Goal: Task Accomplishment & Management: Use online tool/utility

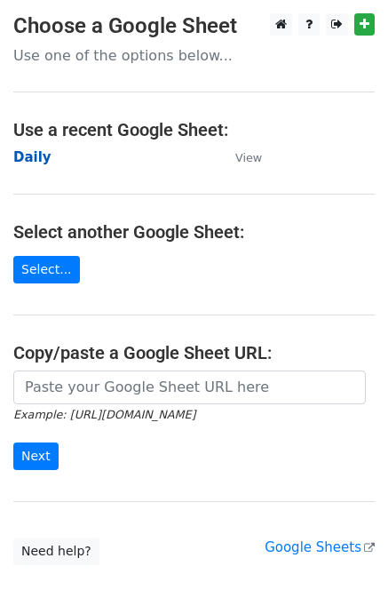
click at [15, 157] on strong "Daily" at bounding box center [32, 157] width 38 height 16
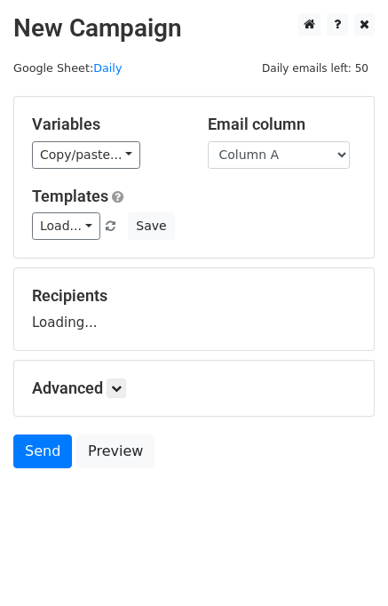
scroll to position [11, 0]
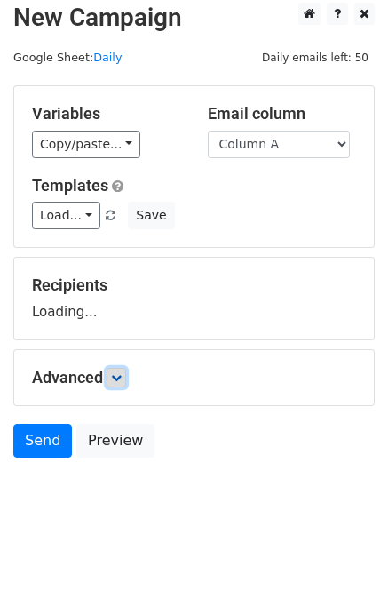
click at [116, 377] on icon at bounding box center [116, 377] width 11 height 11
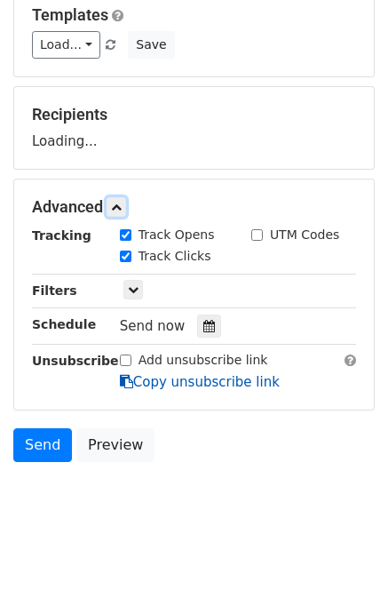
scroll to position [183, 0]
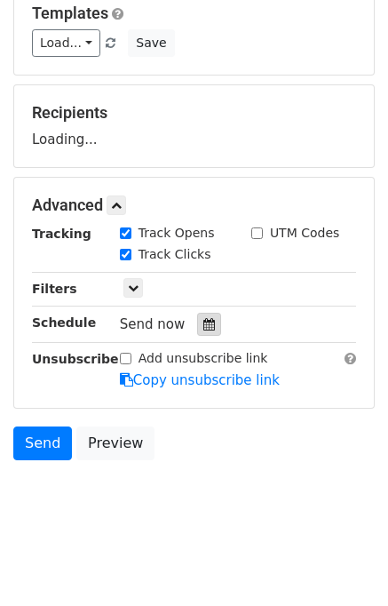
click at [203, 323] on icon at bounding box center [209, 324] width 12 height 12
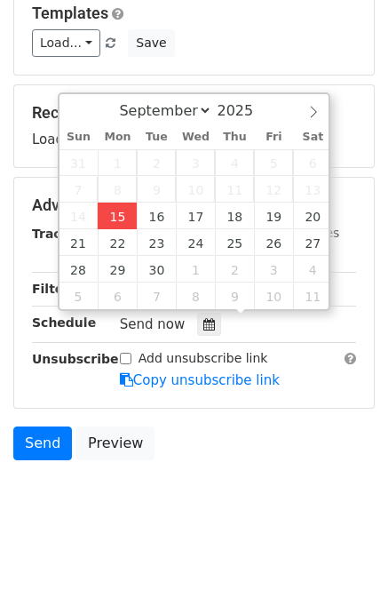
type input "2025-09-15 14:18"
type input "02"
type input "18"
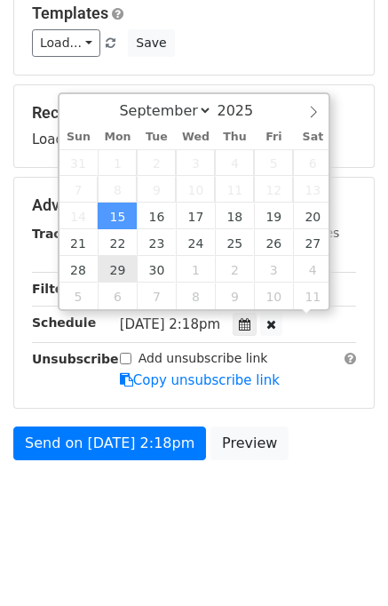
scroll to position [0, 0]
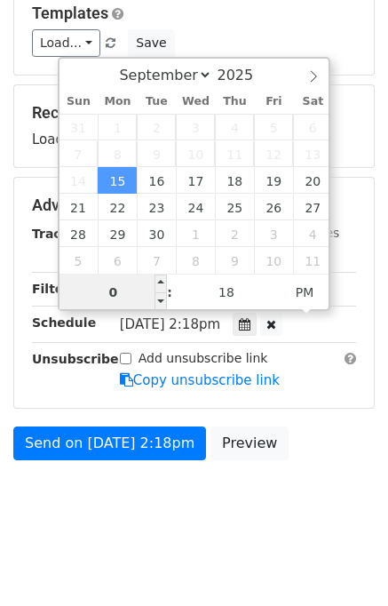
type input "02"
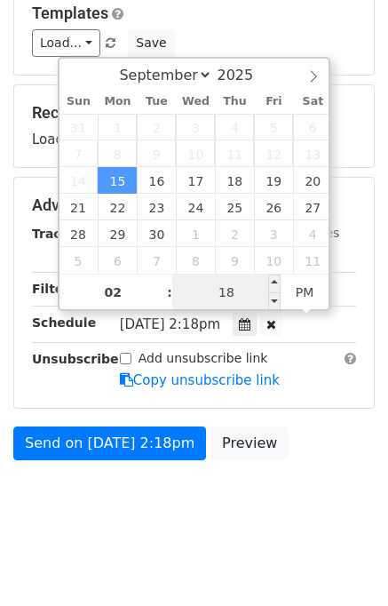
click at [182, 284] on input "18" at bounding box center [226, 293] width 108 height 36
type input "20"
type input "2025-09-15 14:20"
click at [327, 470] on body "New Campaign Daily emails left: 50 Google Sheet: Daily Variables Copy/paste... …" at bounding box center [194, 185] width 388 height 710
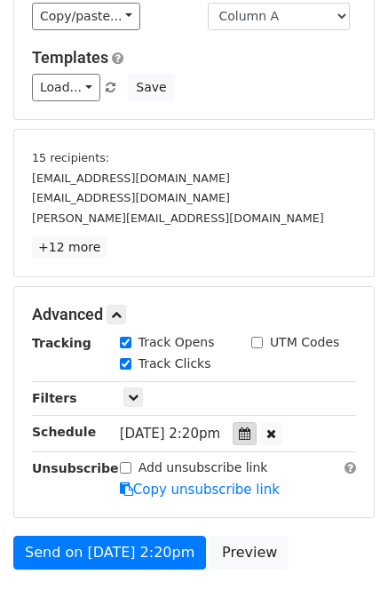
scroll to position [249, 0]
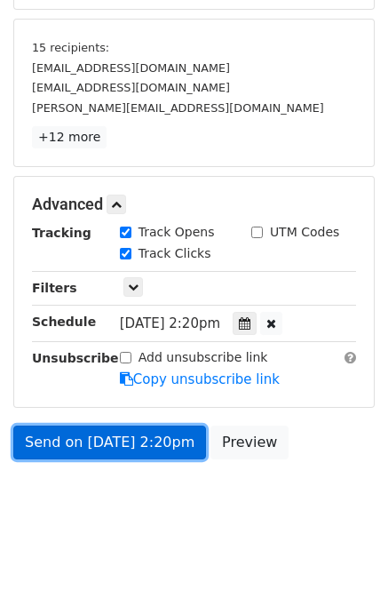
click at [85, 440] on link "Send on Sep 15 at 2:20pm" at bounding box center [109, 443] width 193 height 34
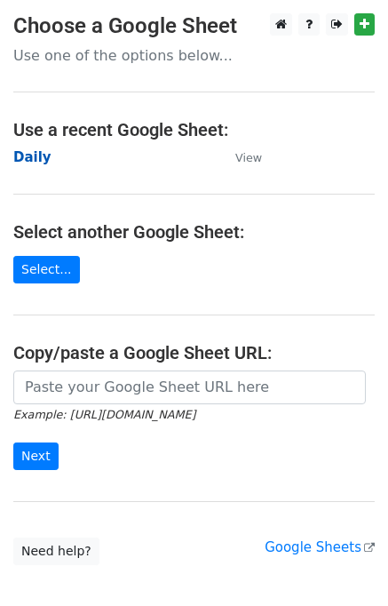
click at [27, 154] on strong "Daily" at bounding box center [32, 157] width 38 height 16
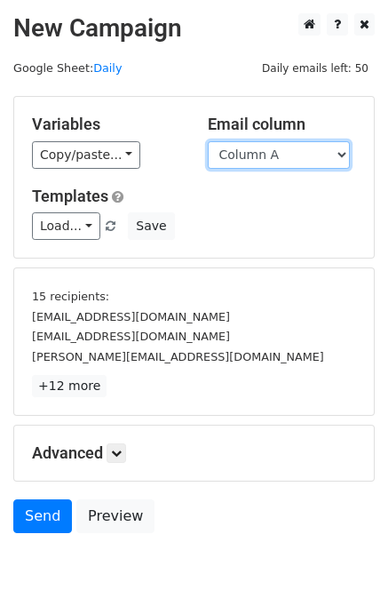
click at [267, 161] on select "Column A Column B Column C Column D Column E" at bounding box center [279, 155] width 142 height 28
select select "Column B"
click at [208, 141] on select "Column A Column B Column C Column D Column E" at bounding box center [279, 155] width 142 height 28
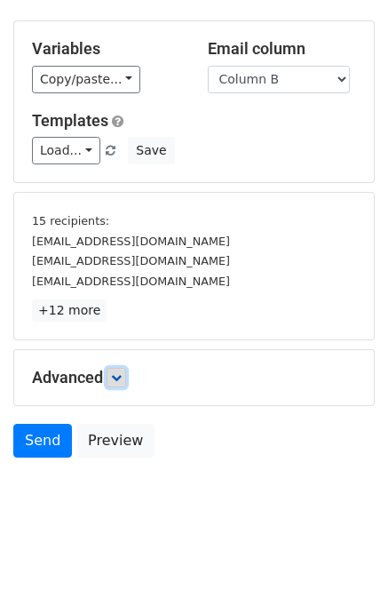
click at [121, 377] on icon at bounding box center [116, 377] width 11 height 11
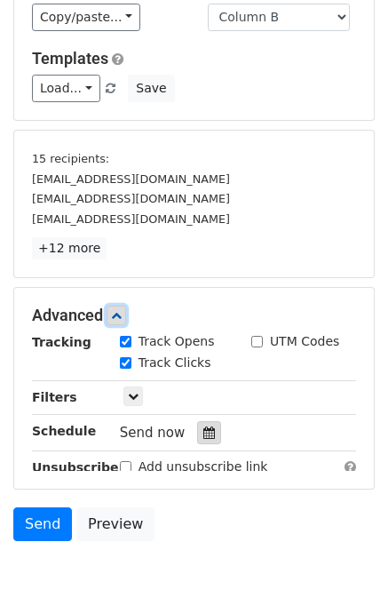
scroll to position [199, 0]
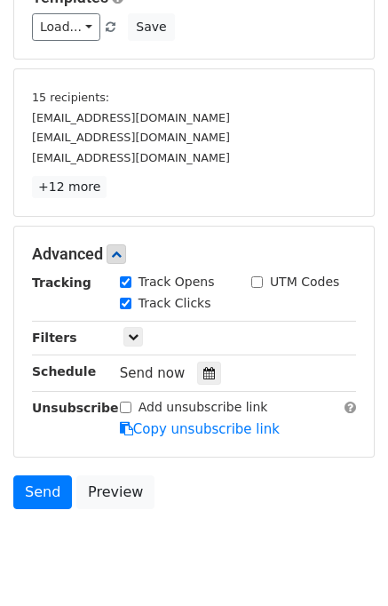
click at [203, 369] on icon at bounding box center [209, 373] width 12 height 12
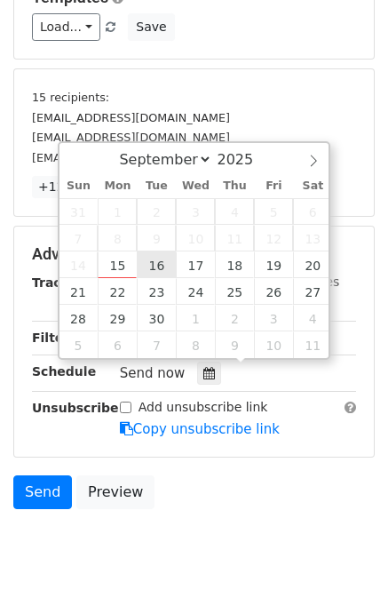
type input "2025-09-16 12:00"
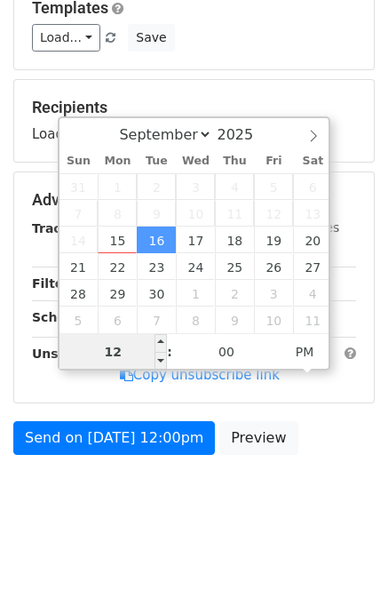
scroll to position [184, 0]
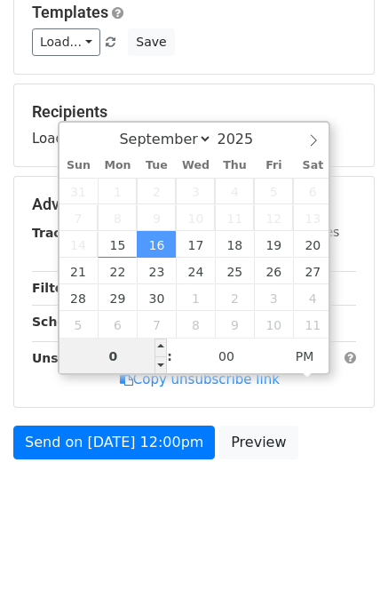
type input "02"
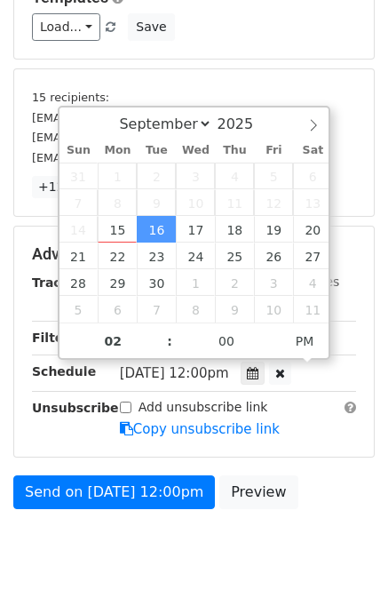
type input "2025-09-16 14:00"
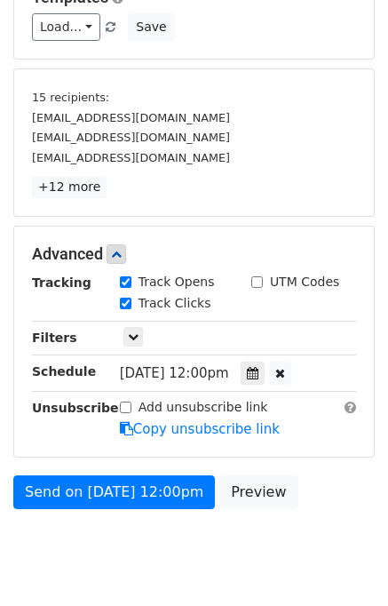
click at [324, 465] on form "Variables Copy/paste... {{Column A}} {{Column B}} {{Column C}} {{Column D}} {{C…" at bounding box center [194, 207] width 362 height 621
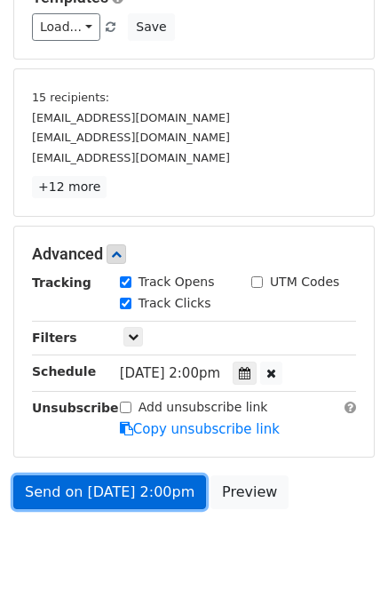
click at [115, 493] on link "Send on Sep 16 at 2:00pm" at bounding box center [109, 492] width 193 height 34
click at [114, 492] on link "Send on Sep 16 at 2:00pm" at bounding box center [109, 492] width 193 height 34
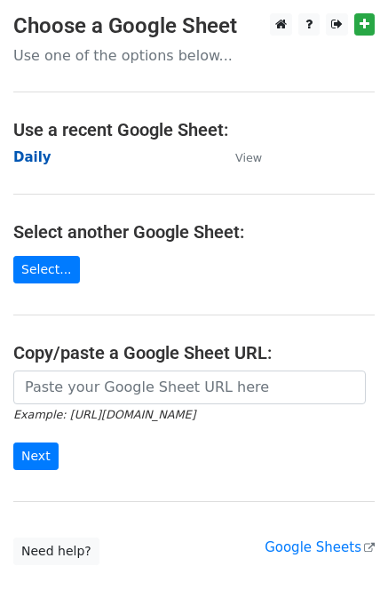
click at [31, 158] on strong "Daily" at bounding box center [32, 157] width 38 height 16
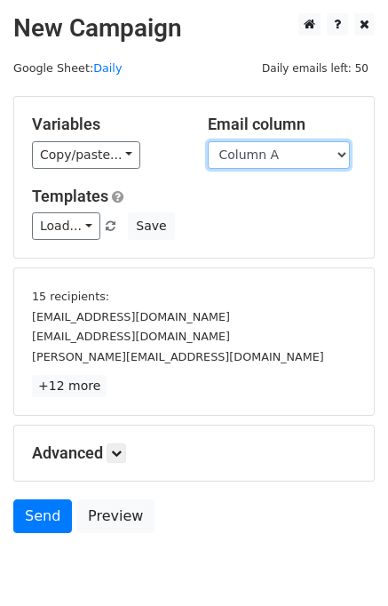
click at [277, 160] on select "Column A Column B Column C Column D Column E" at bounding box center [279, 155] width 142 height 28
select select "Column C"
click at [208, 141] on select "Column A Column B Column C Column D Column E" at bounding box center [279, 155] width 142 height 28
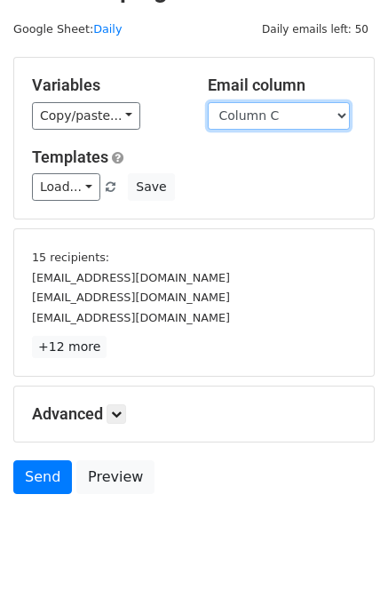
scroll to position [76, 0]
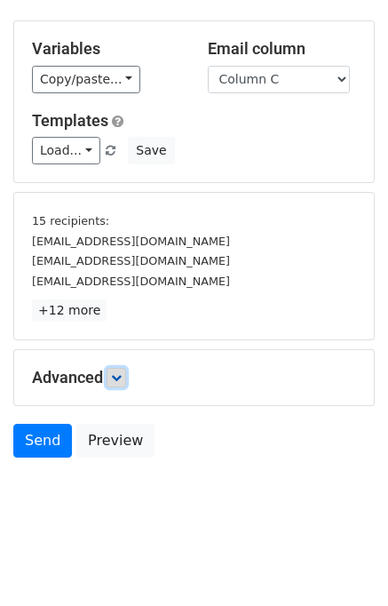
click at [122, 374] on icon at bounding box center [116, 377] width 11 height 11
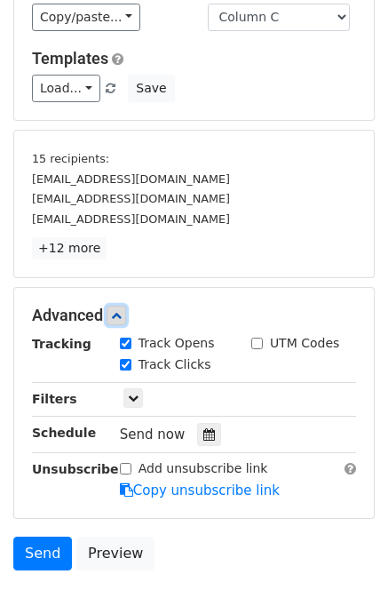
scroll to position [203, 0]
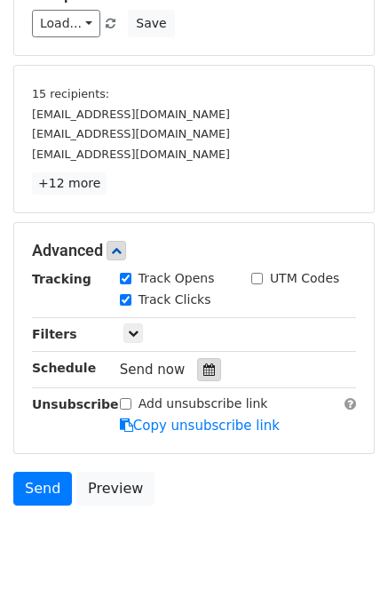
click at [203, 363] on icon at bounding box center [209, 369] width 12 height 12
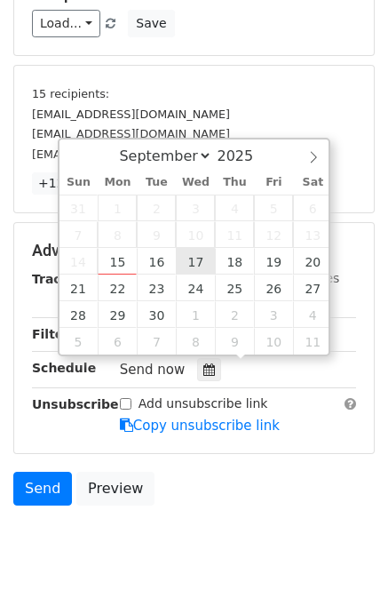
type input "2025-09-17 12:00"
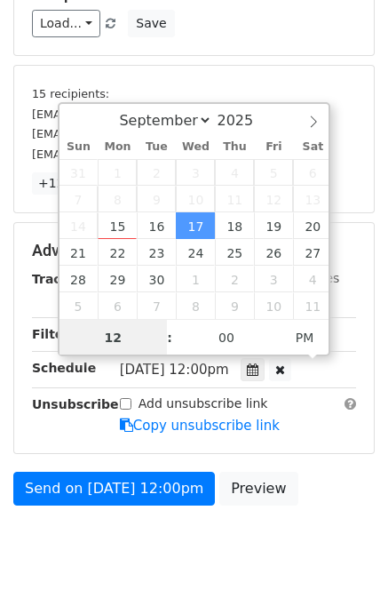
scroll to position [0, 0]
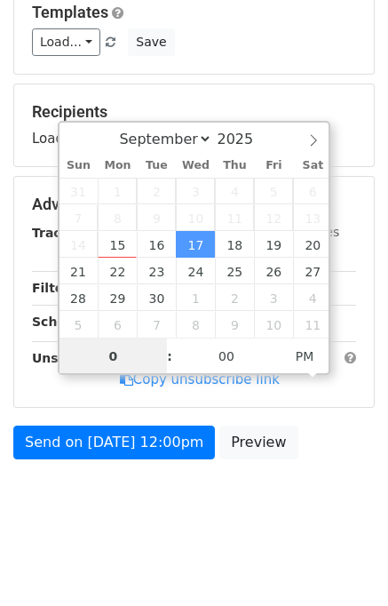
type input "03"
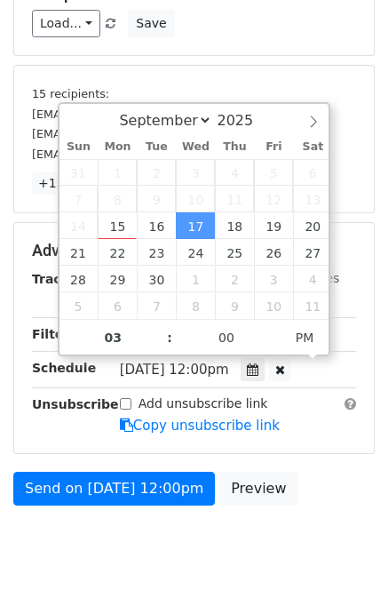
type input "2025-09-17 15:00"
click at [333, 464] on form "Variables Copy/paste... {{Column A}} {{Column B}} {{Column C}} {{Column D}} {{C…" at bounding box center [194, 203] width 362 height 621
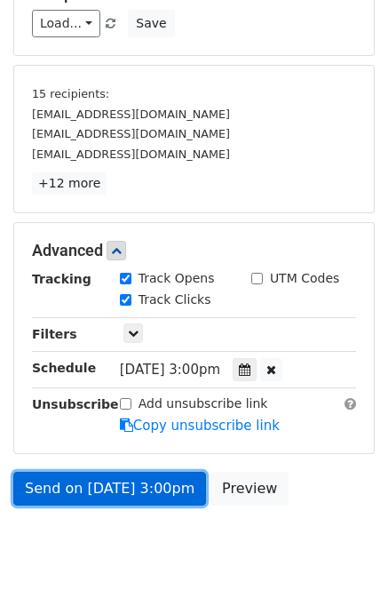
click at [134, 488] on link "Send on Sep 17 at 3:00pm" at bounding box center [109, 489] width 193 height 34
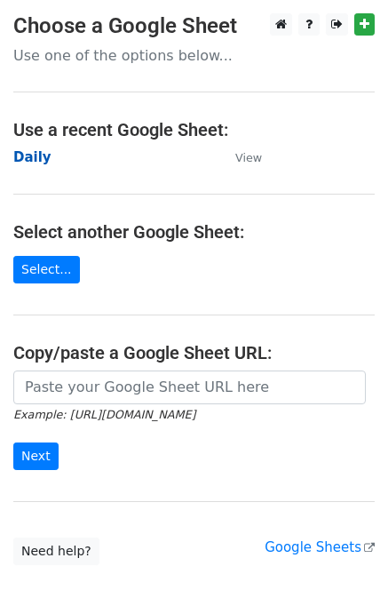
click at [28, 163] on strong "Daily" at bounding box center [32, 157] width 38 height 16
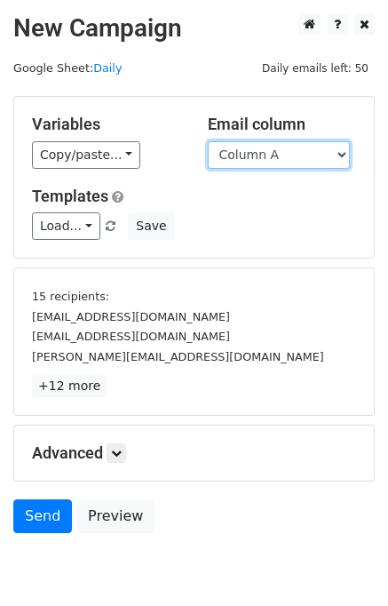
click at [302, 159] on select "Column A Column B Column C Column D Column E" at bounding box center [279, 155] width 142 height 28
select select "Column D"
click at [208, 141] on select "Column A Column B Column C Column D Column E" at bounding box center [279, 155] width 142 height 28
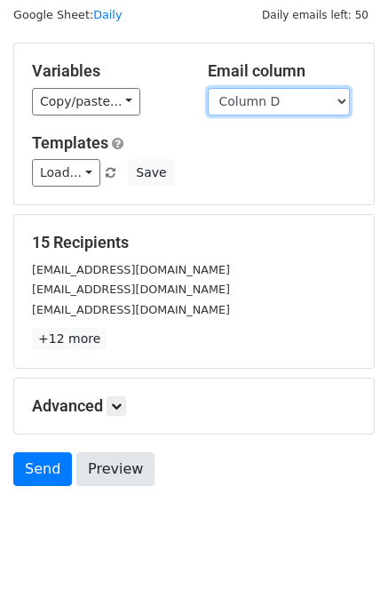
scroll to position [82, 0]
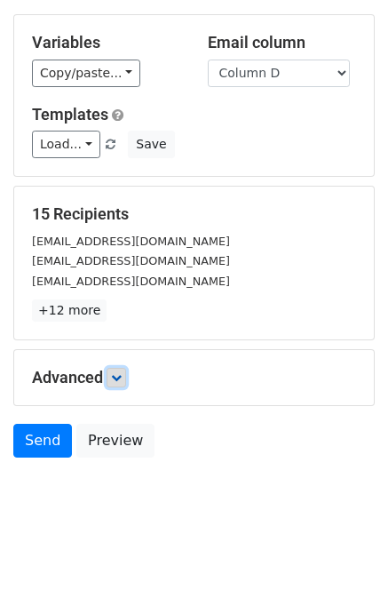
click at [119, 377] on icon at bounding box center [116, 377] width 11 height 11
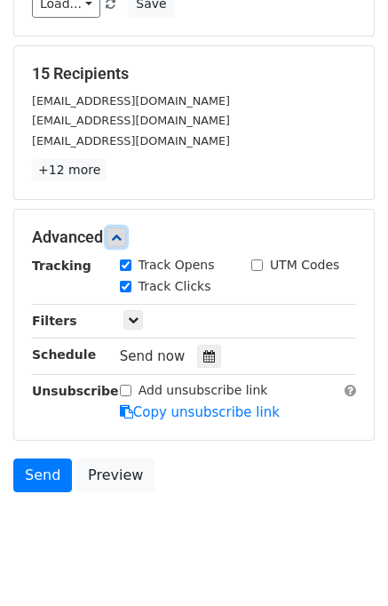
scroll to position [227, 0]
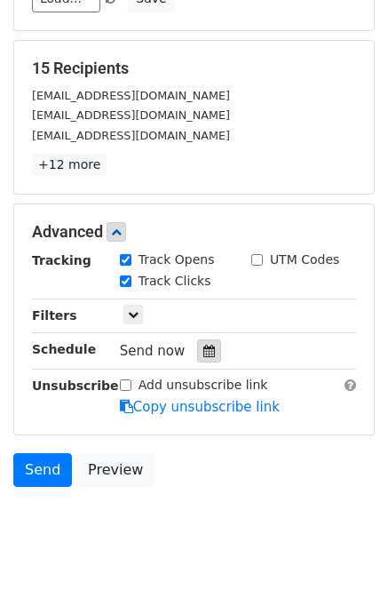
click at [203, 346] on icon at bounding box center [209, 351] width 12 height 12
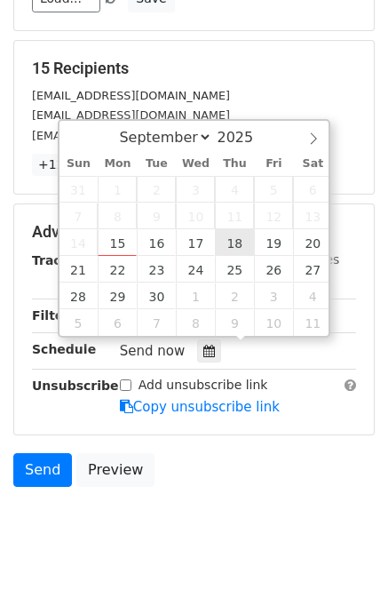
type input "2025-09-18 12:00"
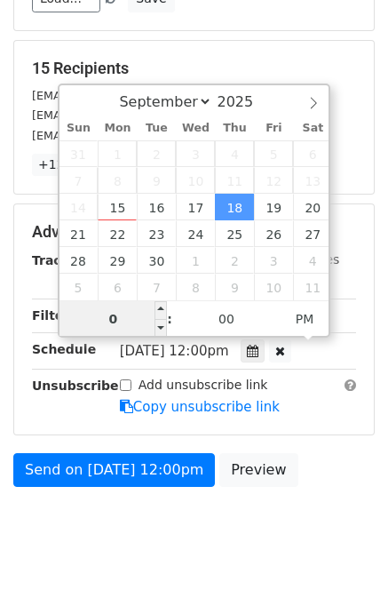
type input "04"
type input "2025-09-18 16:00"
click at [306, 463] on div "Send on Sep 18 at 12:00pm Preview" at bounding box center [194, 474] width 388 height 43
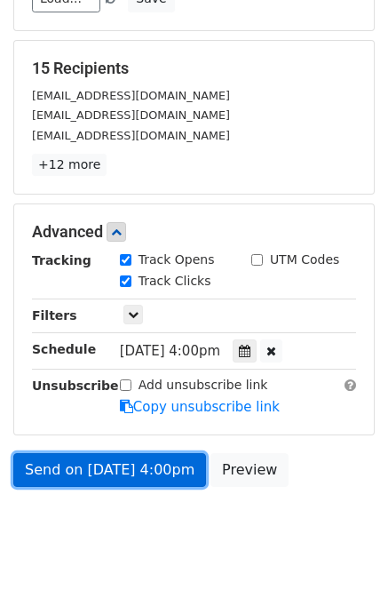
click at [127, 468] on link "Send on Sep 18 at 4:00pm" at bounding box center [109, 470] width 193 height 34
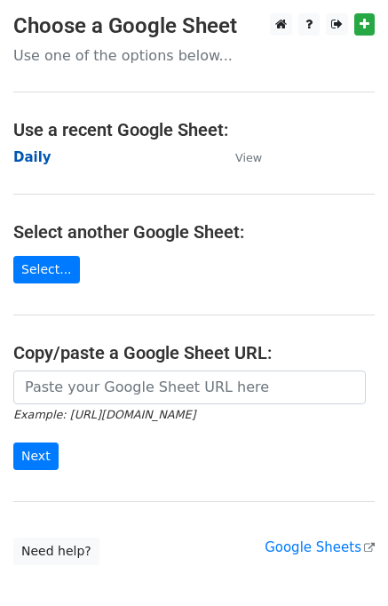
click at [36, 157] on strong "Daily" at bounding box center [32, 157] width 38 height 16
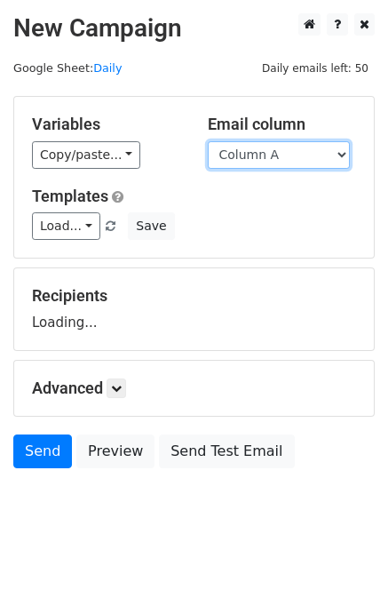
click at [279, 155] on select "Column A Column B Column C Column D Column E" at bounding box center [279, 155] width 142 height 28
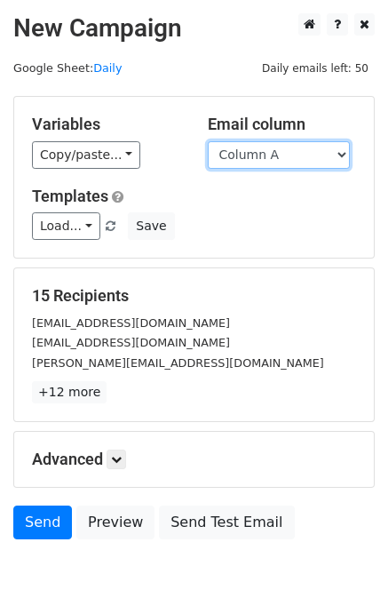
click at [280, 154] on select "Column A Column B Column C Column D Column E" at bounding box center [279, 155] width 142 height 28
select select "Column E"
click at [208, 141] on select "Column A Column B Column C Column D Column E" at bounding box center [279, 155] width 142 height 28
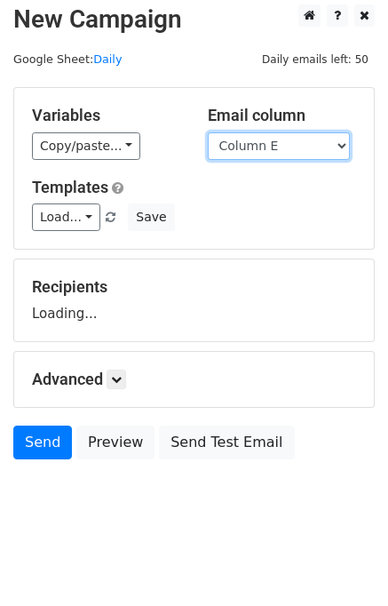
scroll to position [11, 0]
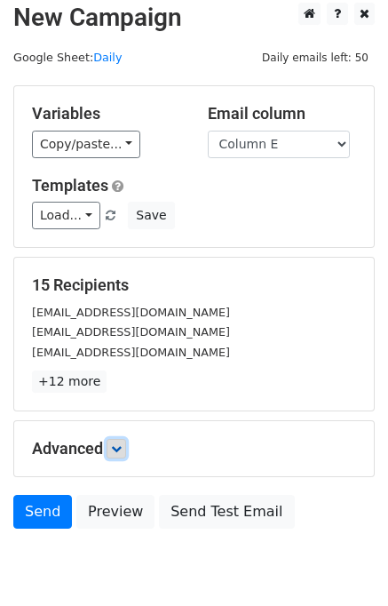
click at [122, 443] on icon at bounding box center [116, 448] width 11 height 11
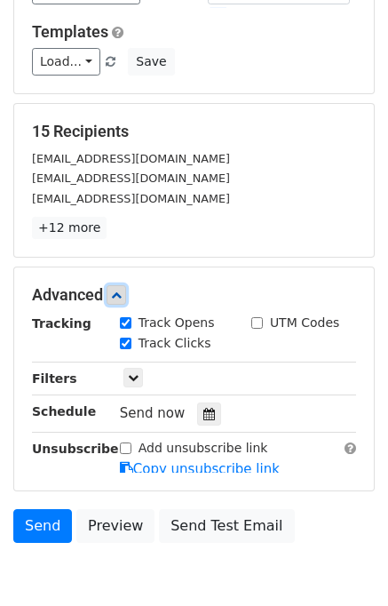
scroll to position [252, 0]
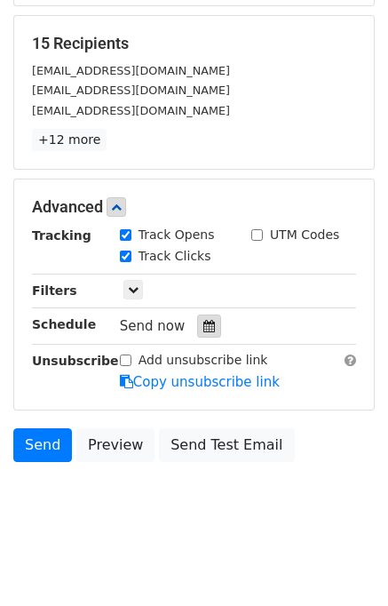
click at [208, 327] on div at bounding box center [209, 326] width 24 height 23
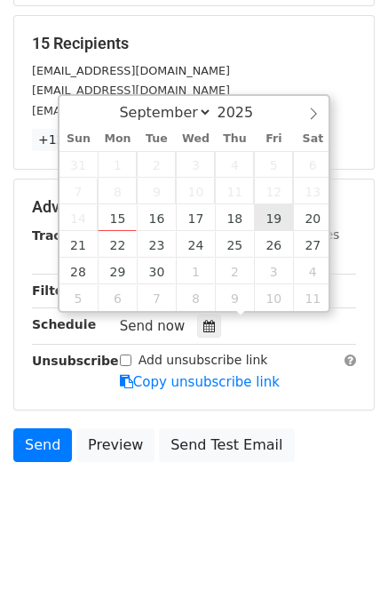
type input "[DATE] 12:00"
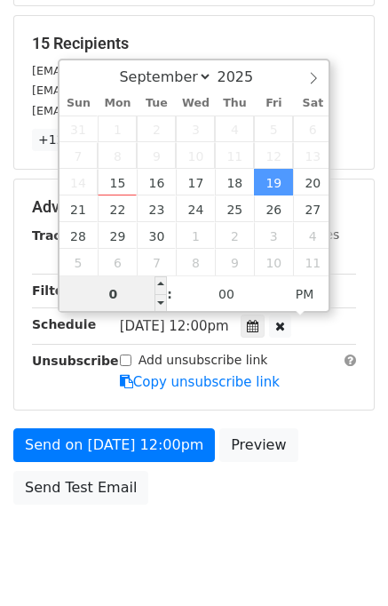
type input "05"
type input "[DATE] 17:00"
click at [327, 459] on div "Send on [DATE] 12:00pm Preview Send Test Email" at bounding box center [194, 470] width 388 height 85
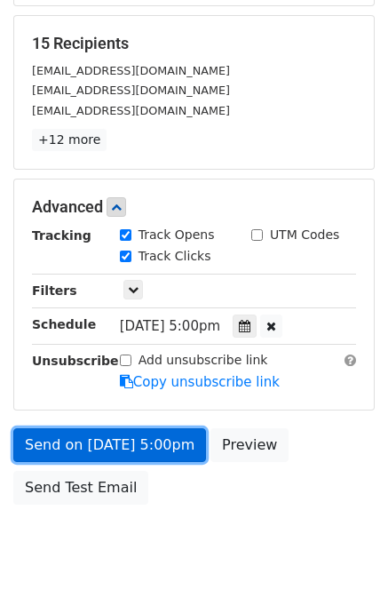
click at [101, 435] on link "Send on [DATE] 5:00pm" at bounding box center [109, 445] width 193 height 34
